Goal: Information Seeking & Learning: Learn about a topic

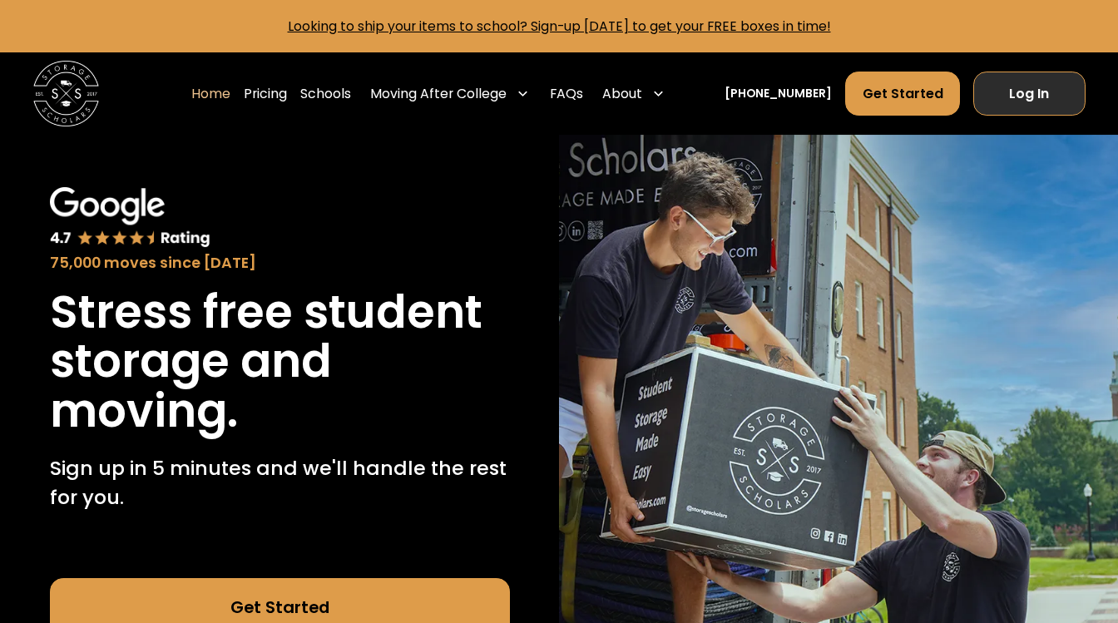
click at [1044, 91] on link "Log In" at bounding box center [1028, 94] width 111 height 44
click at [287, 91] on link "Pricing" at bounding box center [265, 94] width 43 height 46
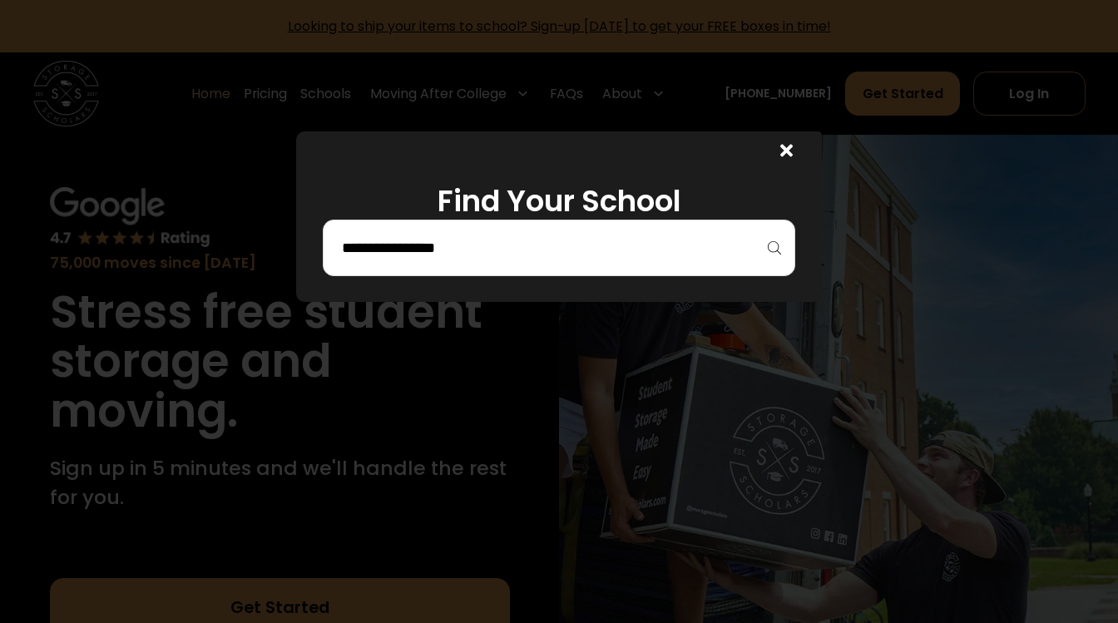
click at [456, 246] on input "search" at bounding box center [559, 248] width 438 height 28
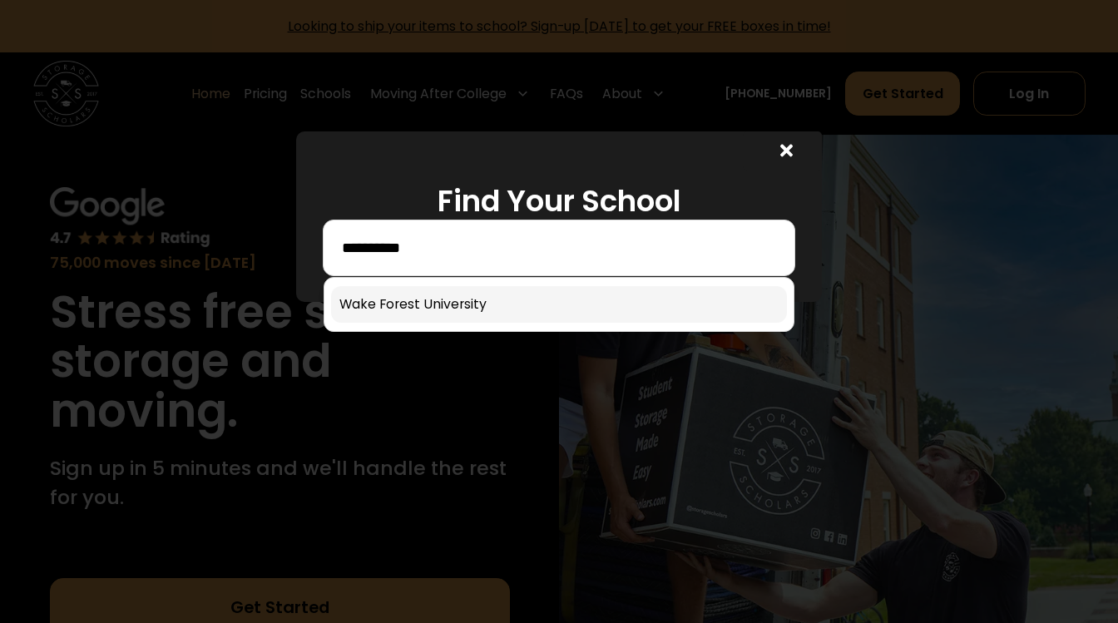
type input "**********"
click at [426, 302] on link at bounding box center [559, 304] width 457 height 37
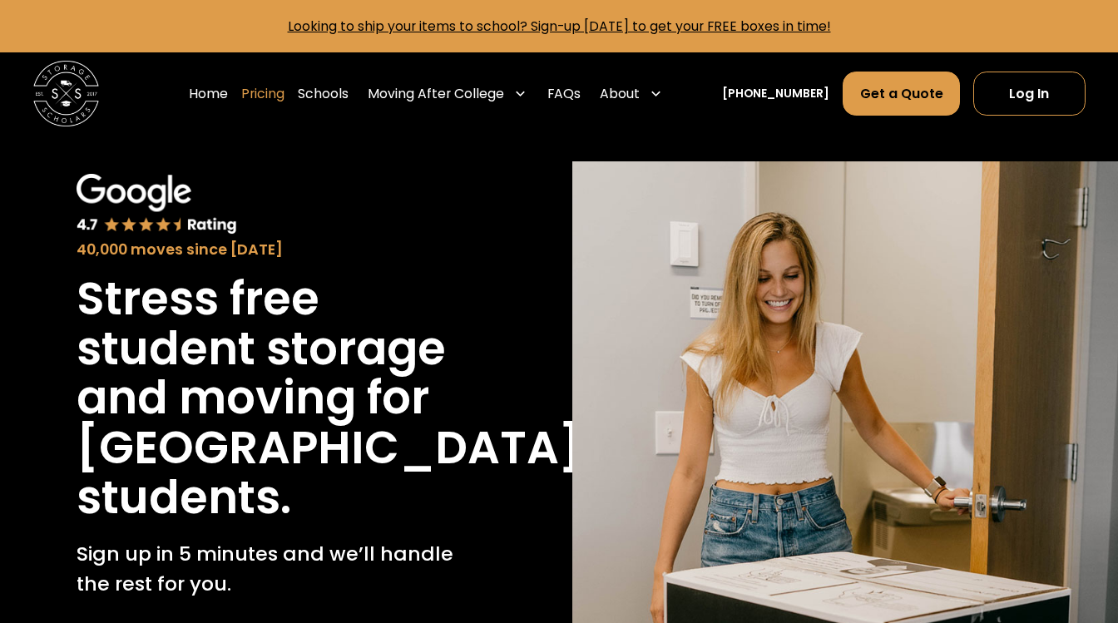
click at [285, 92] on link "Pricing" at bounding box center [262, 94] width 43 height 46
